Goal: Transaction & Acquisition: Register for event/course

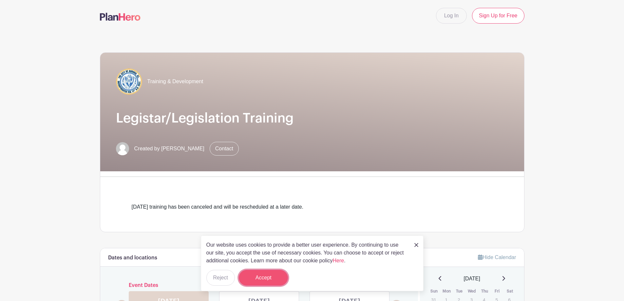
click at [261, 276] on button "Accept" at bounding box center [263, 278] width 49 height 16
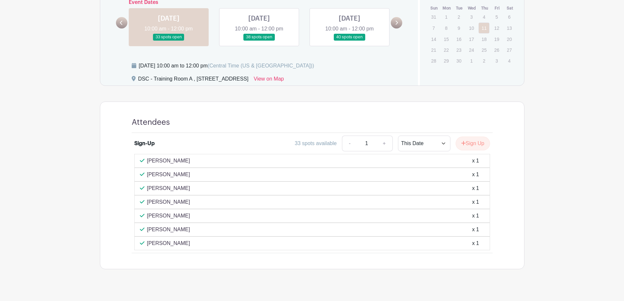
scroll to position [292, 0]
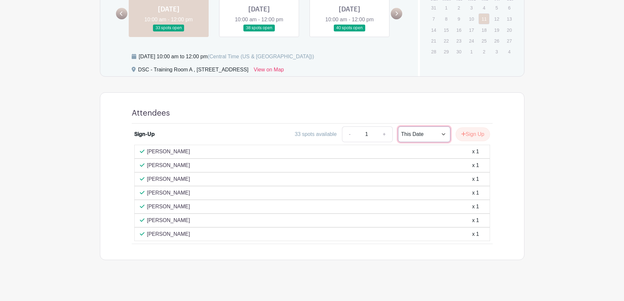
click at [441, 135] on select "This Date Select Dates" at bounding box center [424, 134] width 52 height 16
click at [381, 83] on turbo-frame "Dates and locations Event Dates [DATE] 10:00 am - 12:00 pm 33 spots open [DATE]…" at bounding box center [312, 108] width 424 height 304
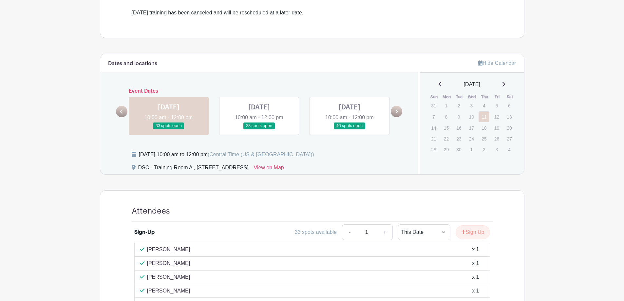
scroll to position [194, 0]
click at [259, 130] on link at bounding box center [259, 130] width 0 height 0
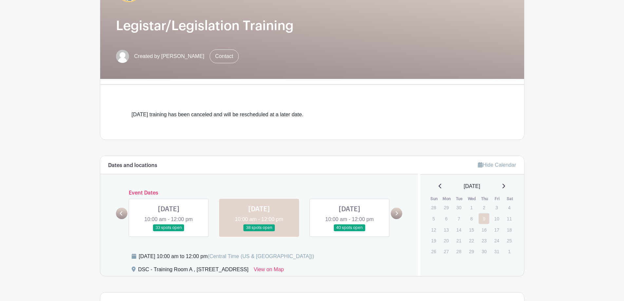
scroll to position [223, 0]
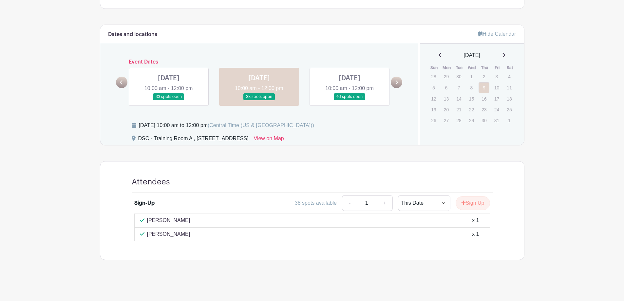
click at [259, 100] on link at bounding box center [259, 100] width 0 height 0
click at [464, 200] on button "Sign Up" at bounding box center [473, 203] width 34 height 14
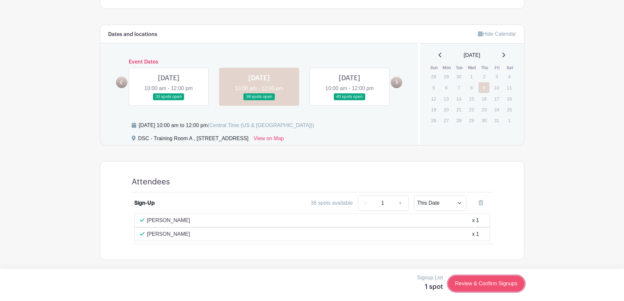
click at [498, 283] on link "Review & Confirm Signups" at bounding box center [486, 284] width 76 height 16
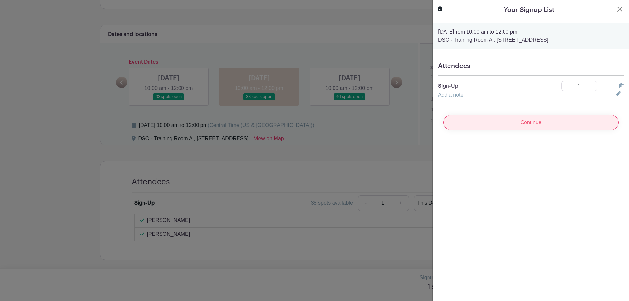
click at [503, 125] on input "Continue" at bounding box center [530, 123] width 175 height 16
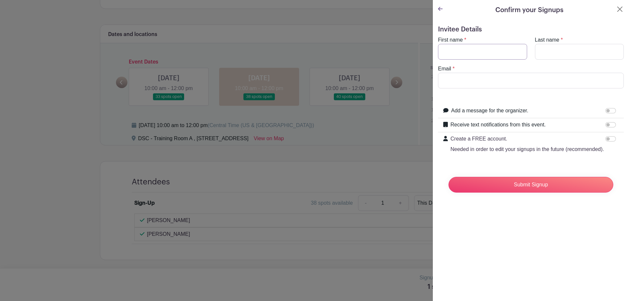
click at [468, 53] on input "First name" at bounding box center [482, 52] width 89 height 16
type input "[PERSON_NAME]"
click at [547, 53] on input "Last name" at bounding box center [579, 52] width 89 height 16
type input "[PERSON_NAME]"
click at [533, 71] on div "Email *" at bounding box center [531, 77] width 194 height 24
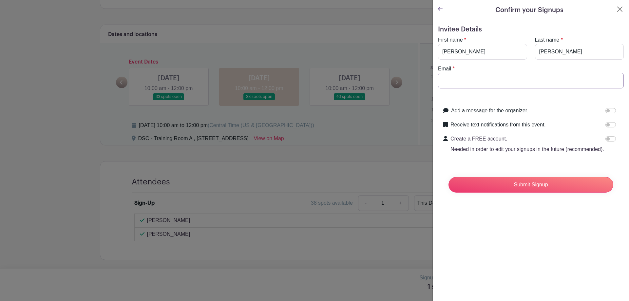
click at [528, 79] on input "Email" at bounding box center [531, 81] width 186 height 16
type input "[EMAIL_ADDRESS][DOMAIN_NAME]"
click at [506, 191] on input "Submit Signup" at bounding box center [530, 185] width 165 height 16
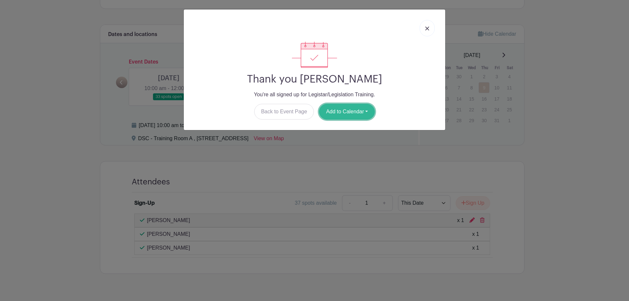
click at [355, 111] on button "Add to Calendar" at bounding box center [347, 112] width 56 height 16
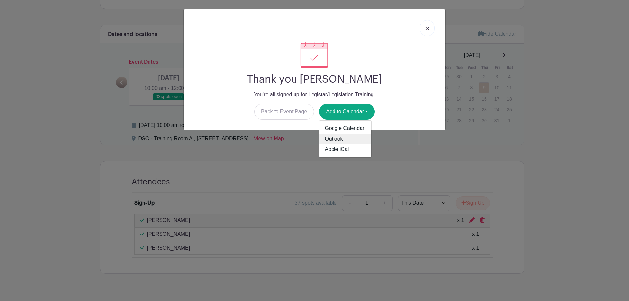
click at [329, 136] on link "Outlook" at bounding box center [345, 139] width 52 height 10
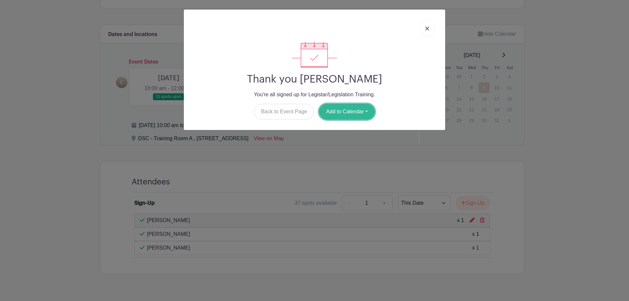
click at [341, 110] on button "Add to Calendar" at bounding box center [347, 112] width 56 height 16
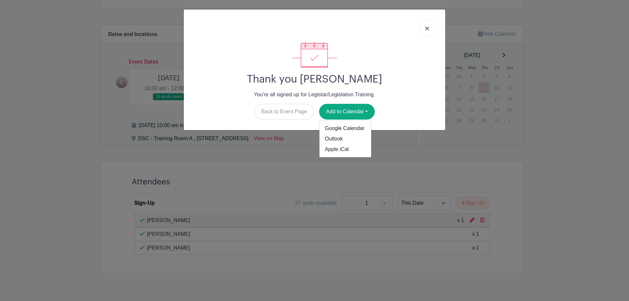
click at [426, 27] on img at bounding box center [427, 29] width 4 height 4
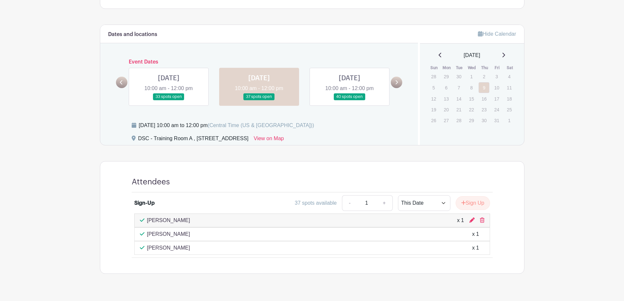
click at [572, 36] on main "Log In Sign Up for Free Training & Development Legistar/Legislation Training Cr…" at bounding box center [312, 46] width 624 height 538
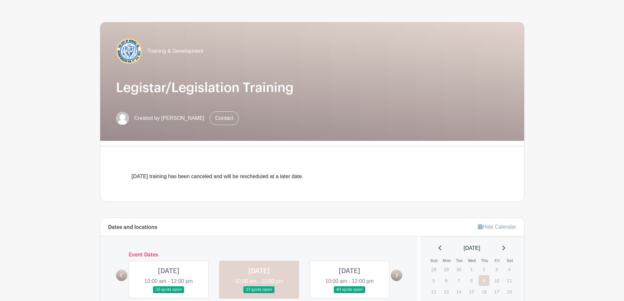
scroll to position [41, 0]
